Goal: Task Accomplishment & Management: Use online tool/utility

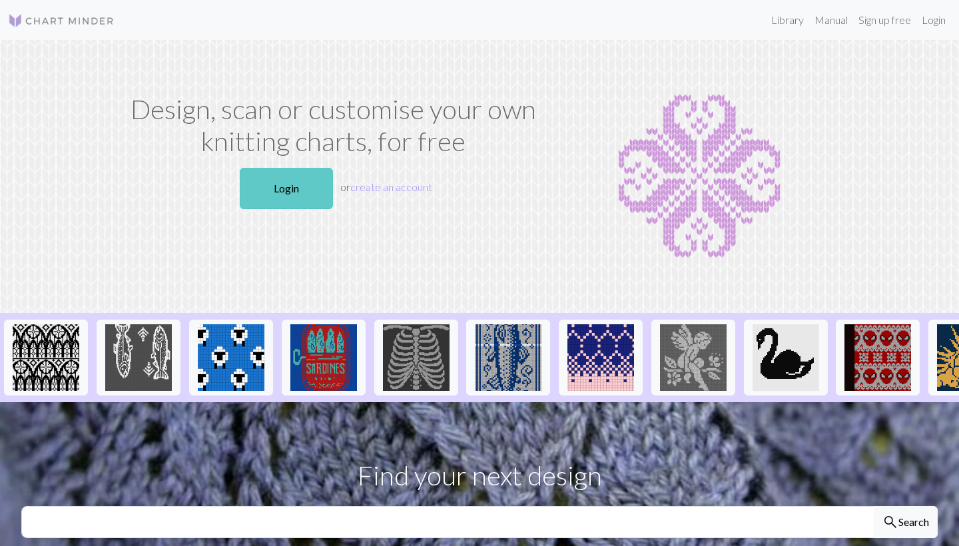
click at [261, 194] on link "Login" at bounding box center [286, 188] width 93 height 41
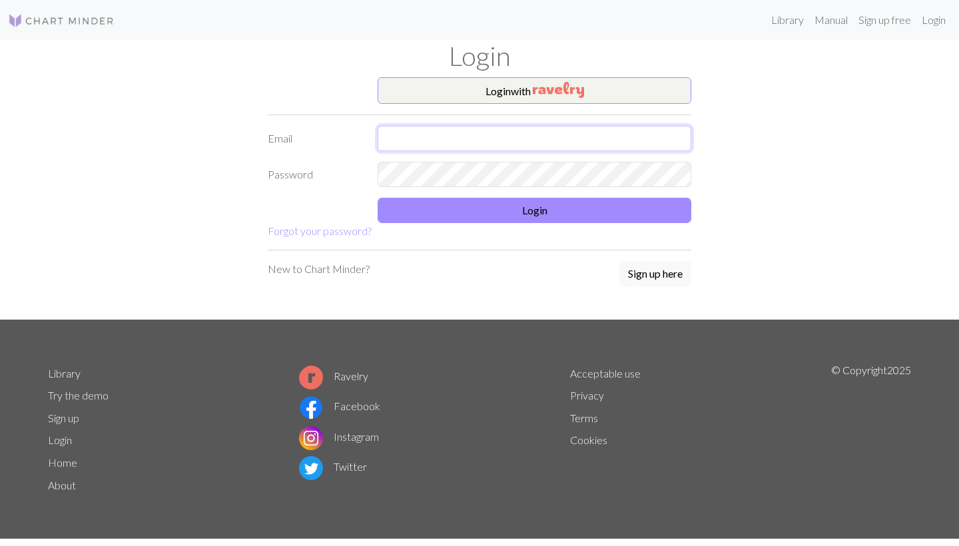
type input "[EMAIL_ADDRESS][DOMAIN_NAME]"
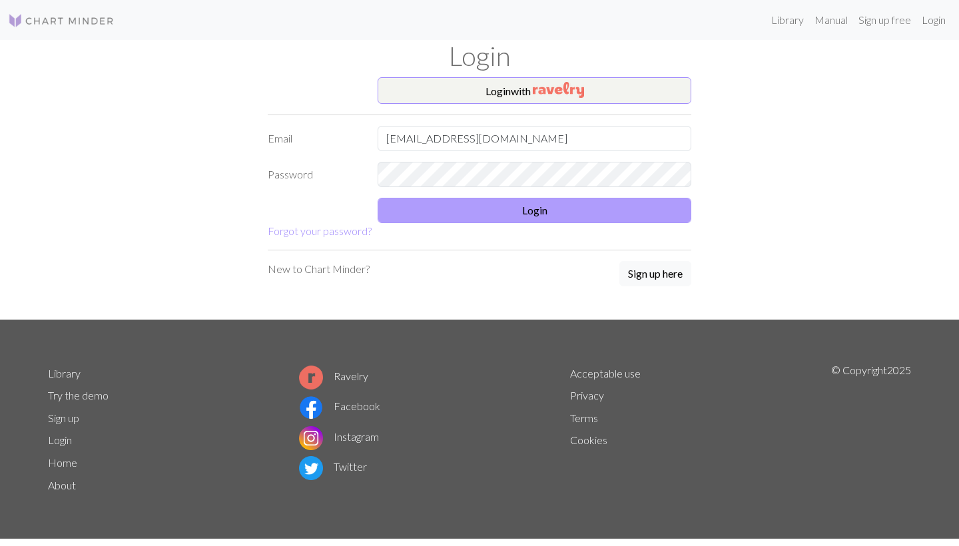
click at [571, 212] on button "Login" at bounding box center [535, 210] width 314 height 25
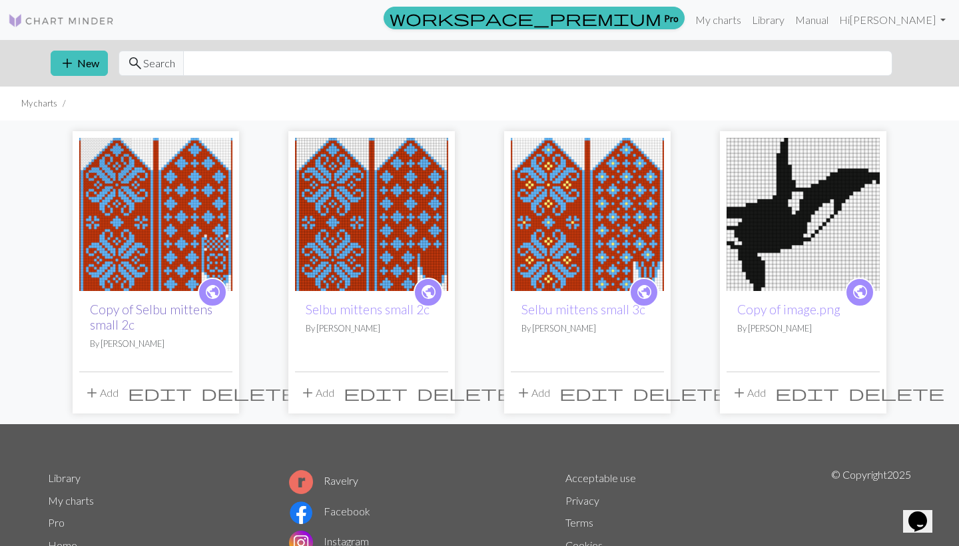
click at [137, 311] on link "Copy of Selbu mittens small 2c" at bounding box center [151, 317] width 123 height 31
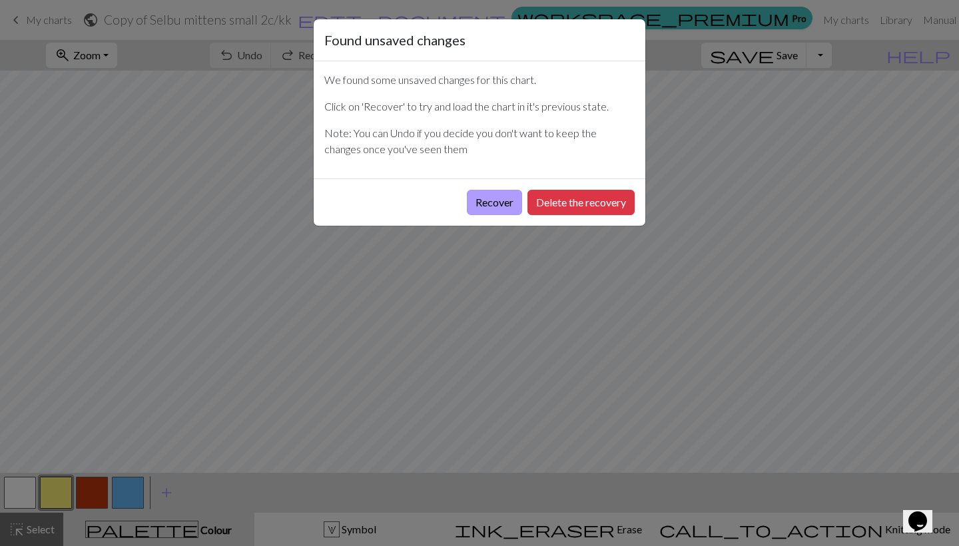
click at [488, 200] on button "Recover" at bounding box center [494, 202] width 55 height 25
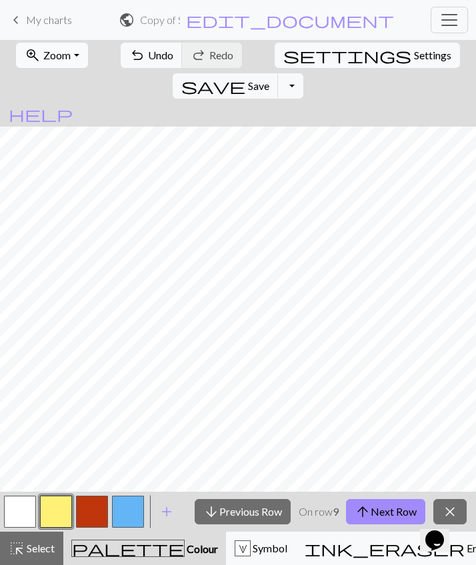
click at [57, 55] on span "Zoom" at bounding box center [56, 55] width 27 height 13
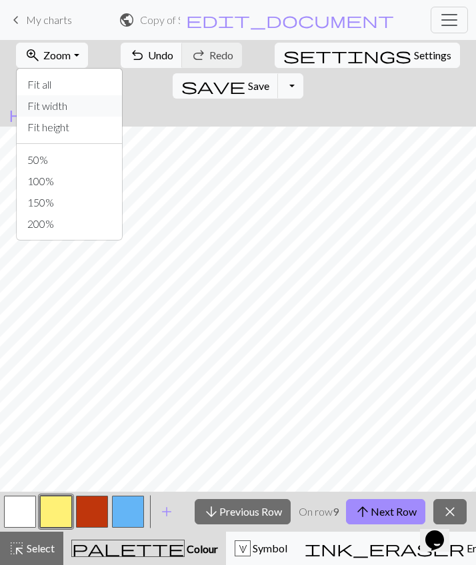
click at [51, 107] on button "Fit width" at bounding box center [69, 105] width 105 height 21
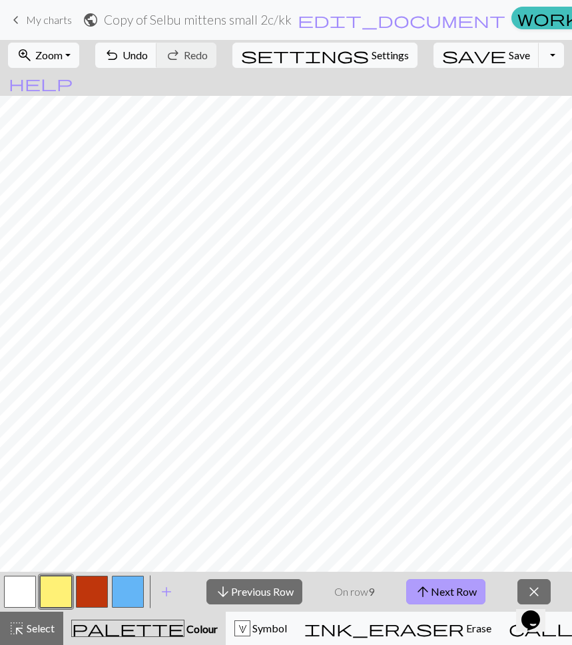
click at [430, 545] on span "arrow_upward" at bounding box center [423, 592] width 16 height 19
click at [440, 545] on button "arrow_upward Next Row" at bounding box center [447, 591] width 79 height 25
click at [442, 545] on button "arrow_upward Next Row" at bounding box center [447, 591] width 79 height 25
click at [430, 545] on span "arrow_upward" at bounding box center [425, 592] width 16 height 19
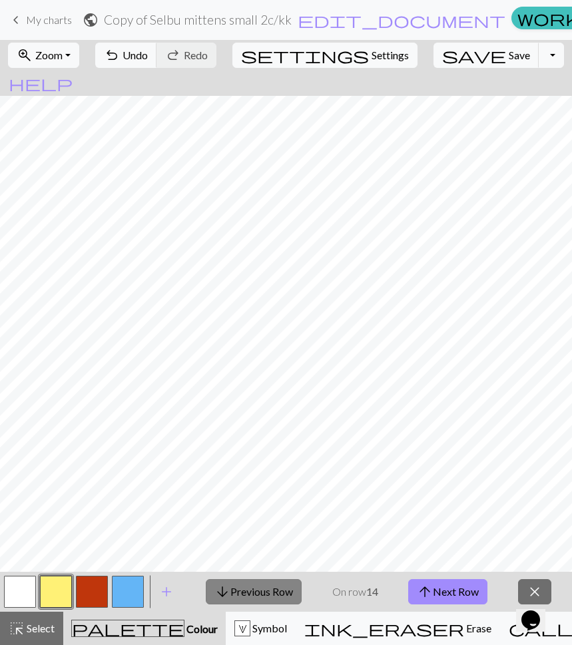
click at [278, 545] on button "arrow_downward Previous Row" at bounding box center [254, 591] width 96 height 25
